Goal: Navigation & Orientation: Find specific page/section

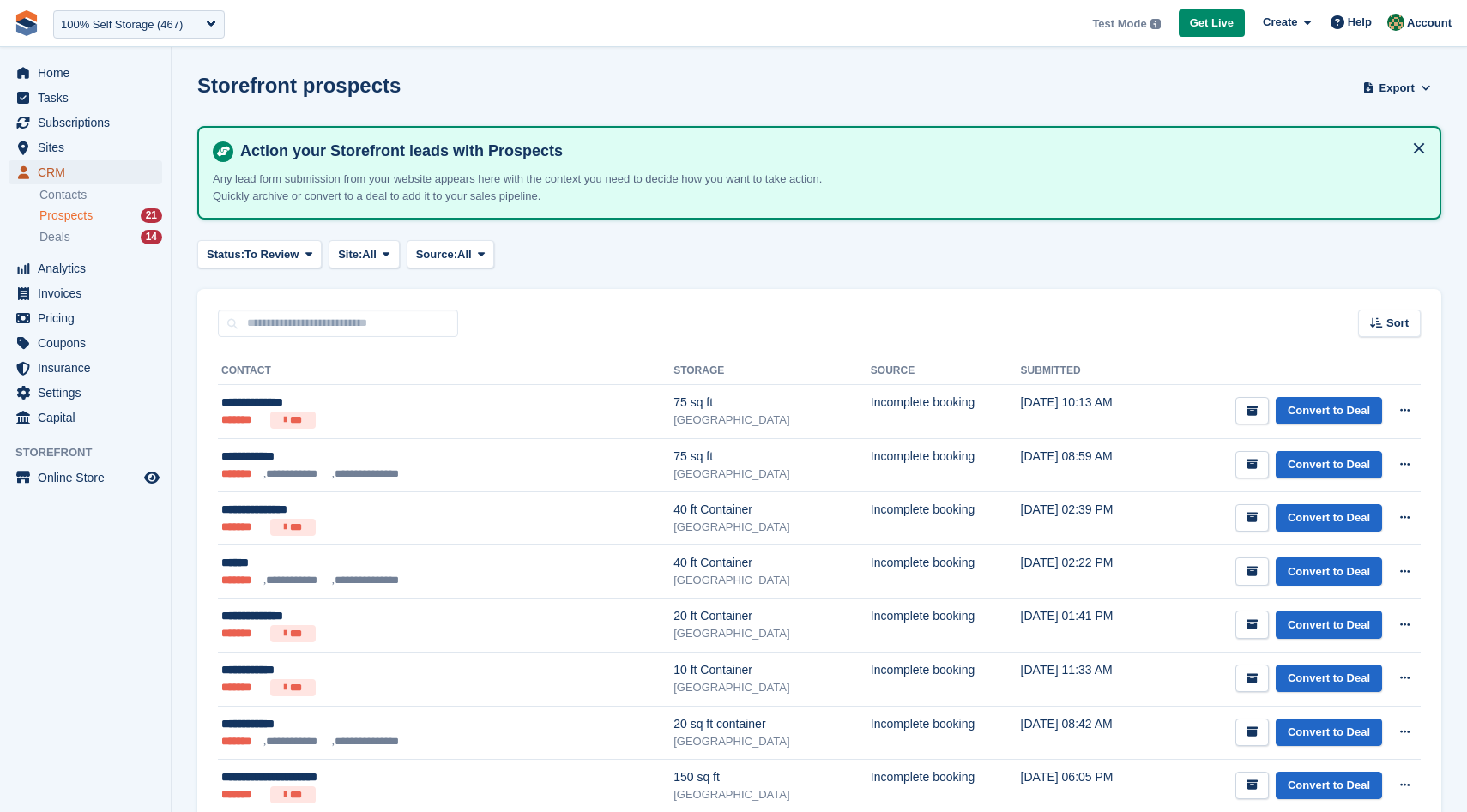
click at [87, 180] on span "CRM" at bounding box center [89, 172] width 103 height 24
click at [85, 199] on link "Contacts" at bounding box center [101, 195] width 123 height 16
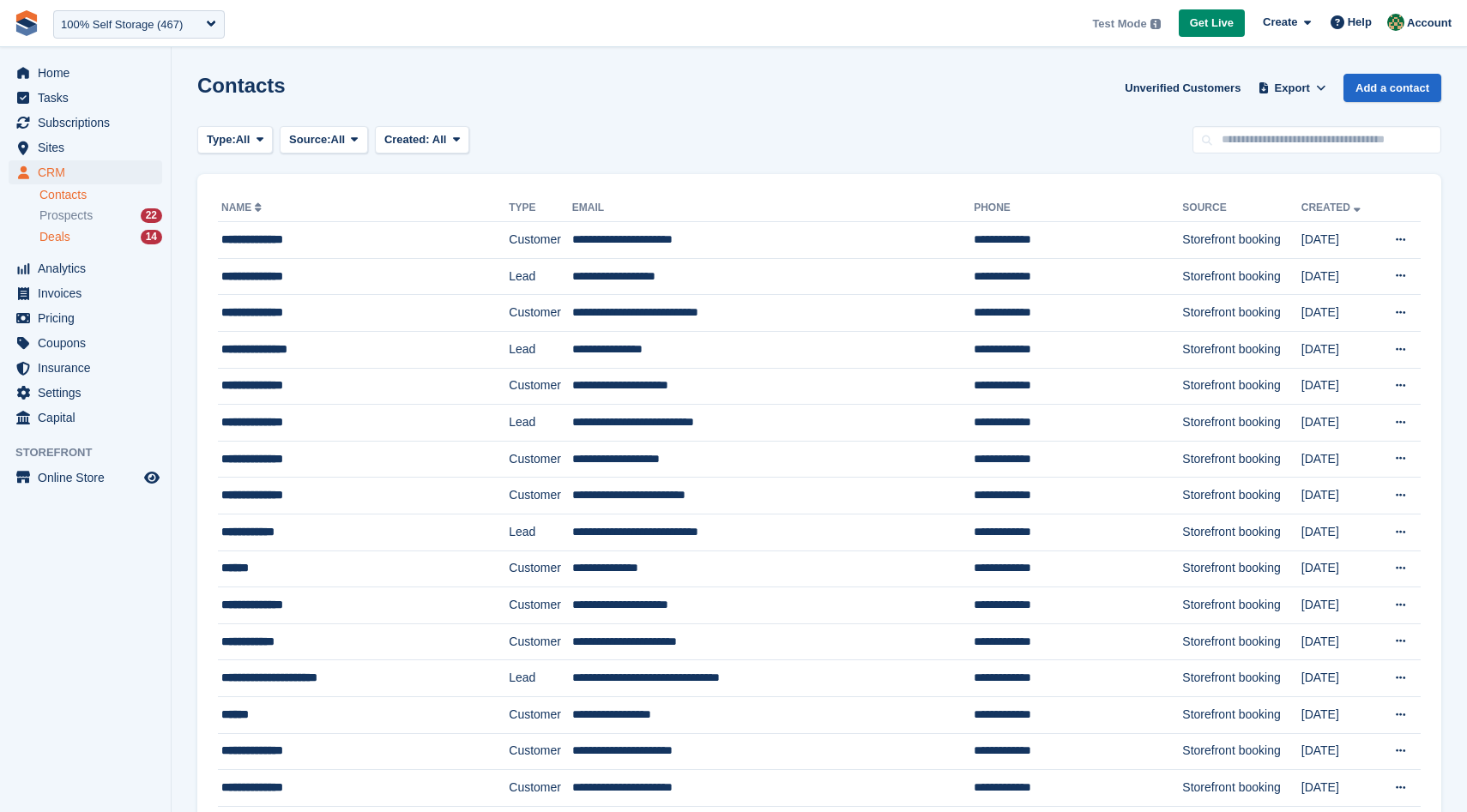
click at [72, 236] on div "Deals 14" at bounding box center [101, 237] width 123 height 16
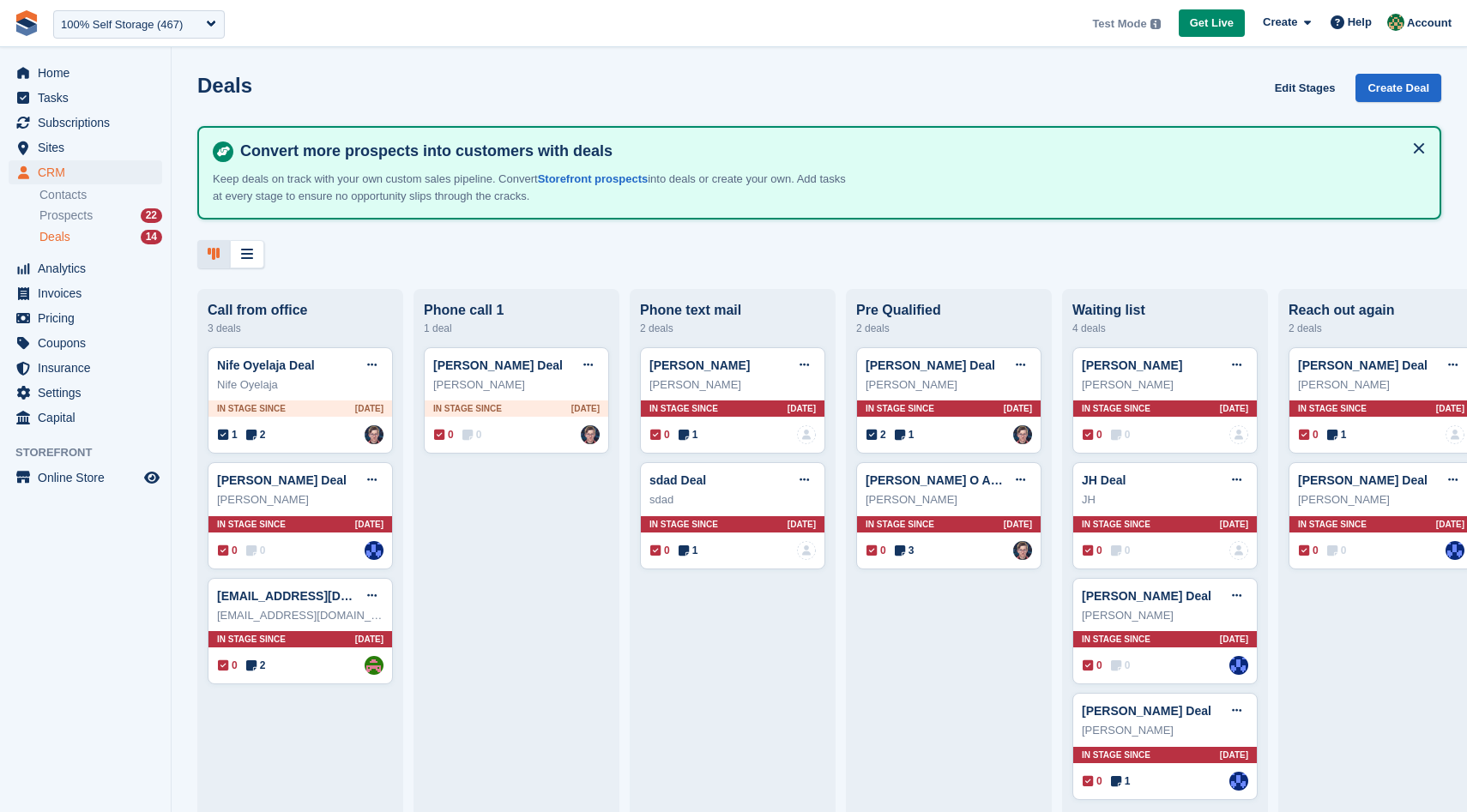
click at [578, 265] on div at bounding box center [820, 253] width 1244 height 28
